Goal: Find specific page/section: Find specific page/section

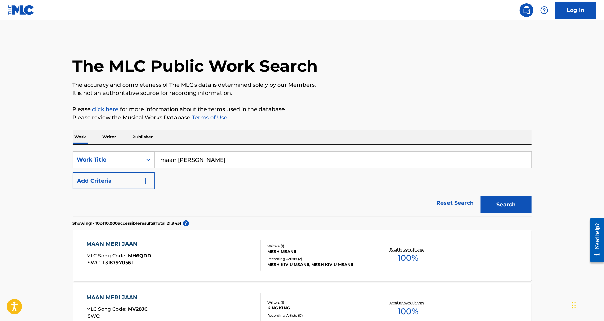
click at [175, 161] on input "maan [PERSON_NAME]" at bounding box center [343, 159] width 377 height 16
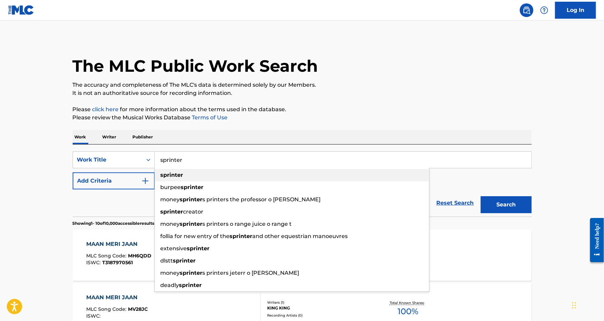
type input "sprinter"
click at [180, 176] on strong "sprinter" at bounding box center [172, 174] width 23 height 6
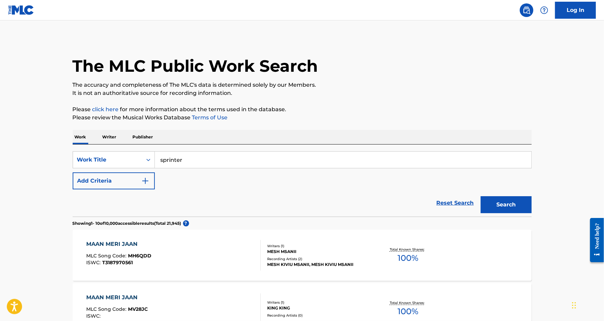
click at [135, 182] on button "Add Criteria" at bounding box center [114, 180] width 82 height 17
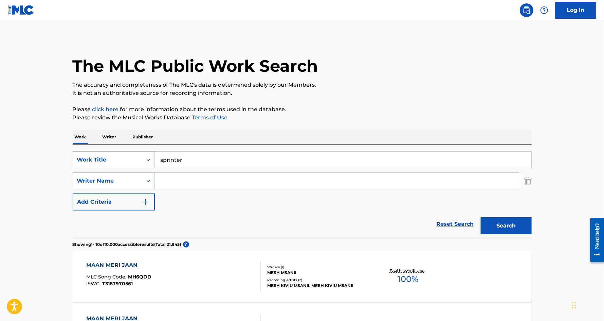
click at [178, 183] on input "Search Form" at bounding box center [337, 181] width 364 height 16
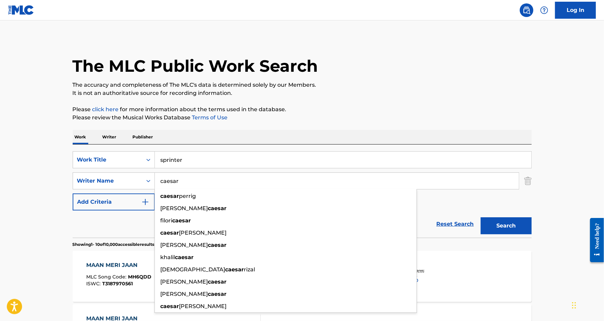
type input "caesar"
click at [481, 217] on button "Search" at bounding box center [506, 225] width 51 height 17
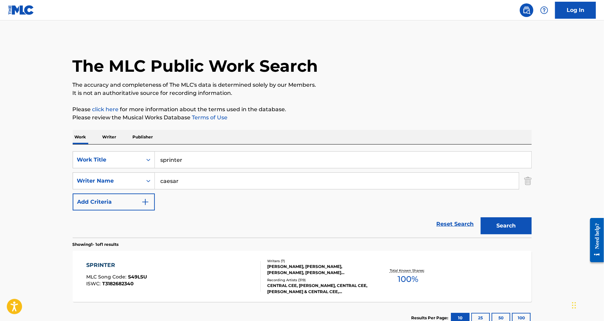
scroll to position [49, 0]
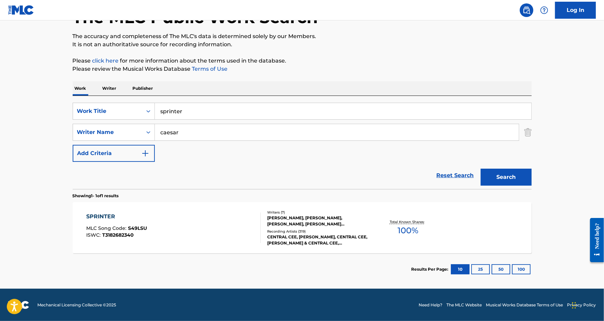
click at [108, 216] on div "SPRINTER" at bounding box center [116, 216] width 61 height 8
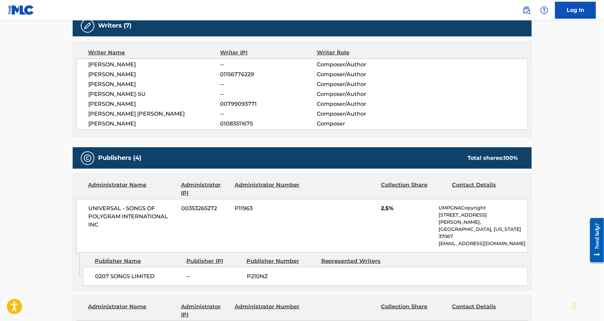
scroll to position [218, 0]
